Goal: Information Seeking & Learning: Understand process/instructions

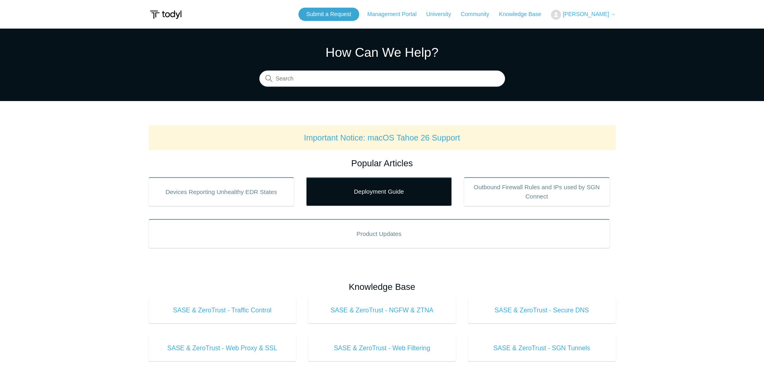
click at [398, 200] on link "Deployment Guide" at bounding box center [379, 191] width 146 height 29
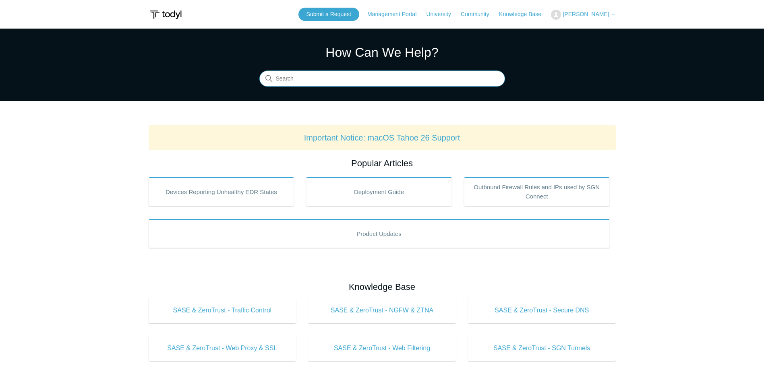
click at [391, 83] on input "Search" at bounding box center [382, 79] width 246 height 16
type input "uninstall"
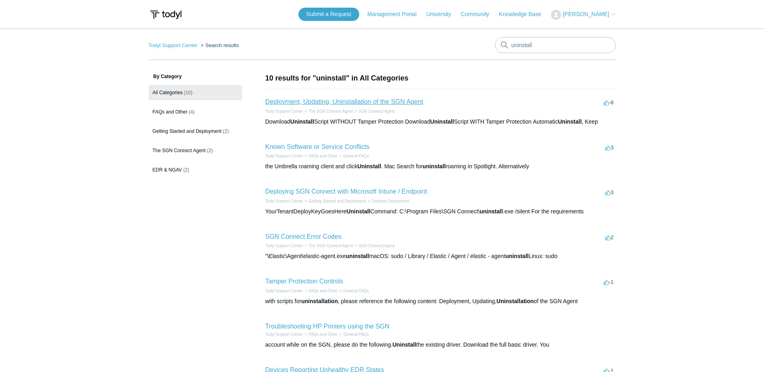
click at [413, 101] on link "Deployment, Updating, Uninstallation of the SGN Agent" at bounding box center [344, 101] width 158 height 7
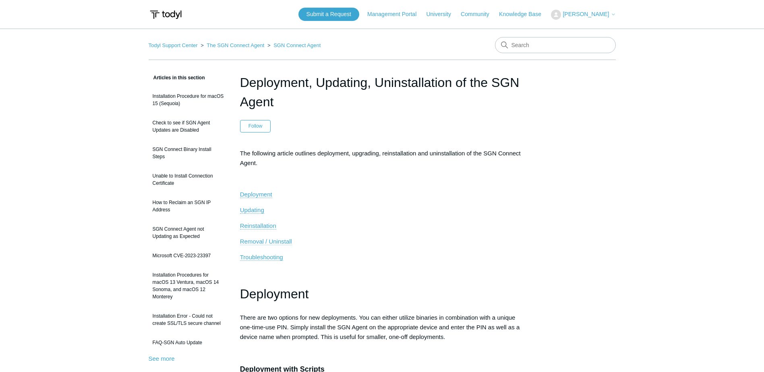
click at [284, 241] on span "Removal / Uninstall" at bounding box center [266, 241] width 52 height 7
click at [263, 242] on span "Removal / Uninstall" at bounding box center [266, 241] width 52 height 7
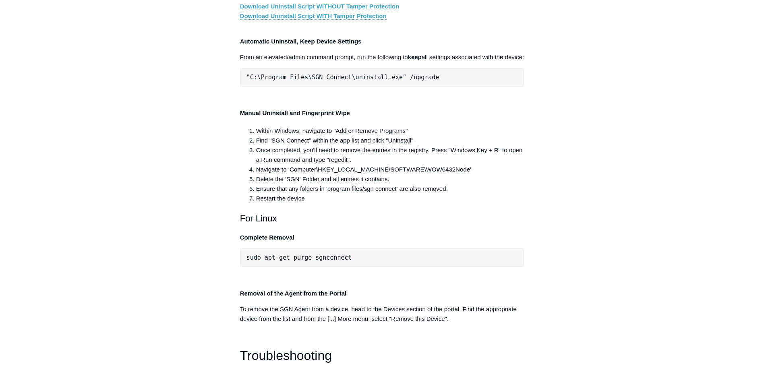
scroll to position [1567, 0]
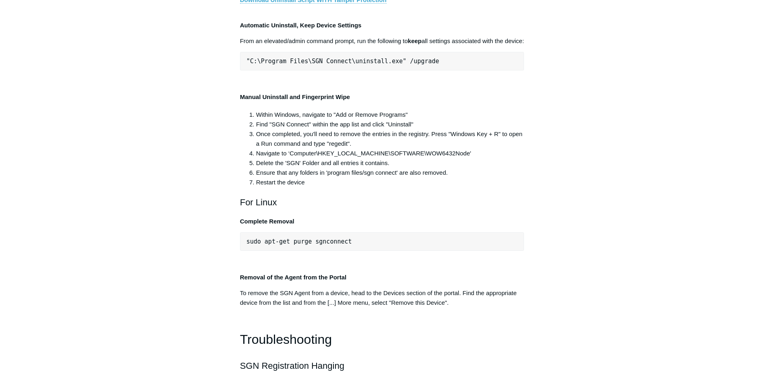
copy div ""C:\Program Files\SGN Connect\uninstall.exe" /uninstallKey yourMaintenanceKeyHe…"
